Goal: Navigation & Orientation: Understand site structure

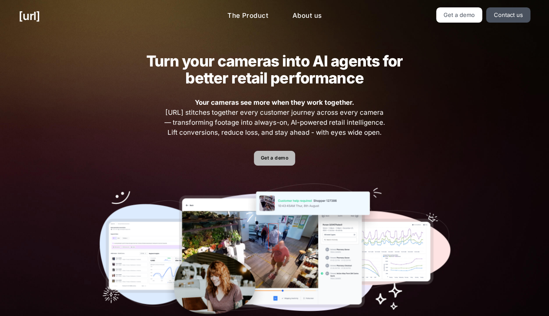
click at [274, 161] on link "Get a demo" at bounding box center [274, 158] width 41 height 15
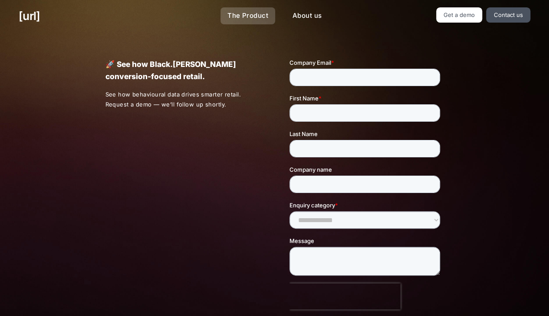
click at [239, 19] on link "The Product" at bounding box center [248, 15] width 55 height 17
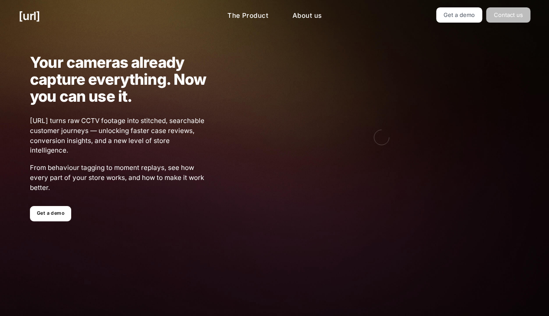
click at [505, 14] on link "Contact us" at bounding box center [508, 14] width 44 height 15
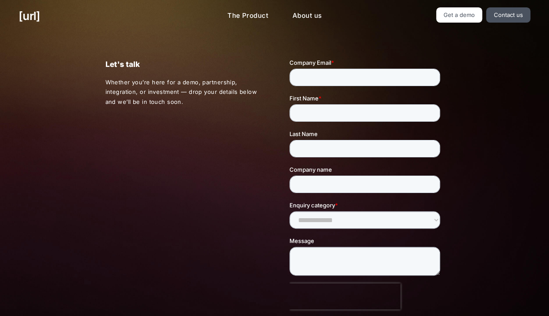
scroll to position [201, 0]
